Goal: Information Seeking & Learning: Learn about a topic

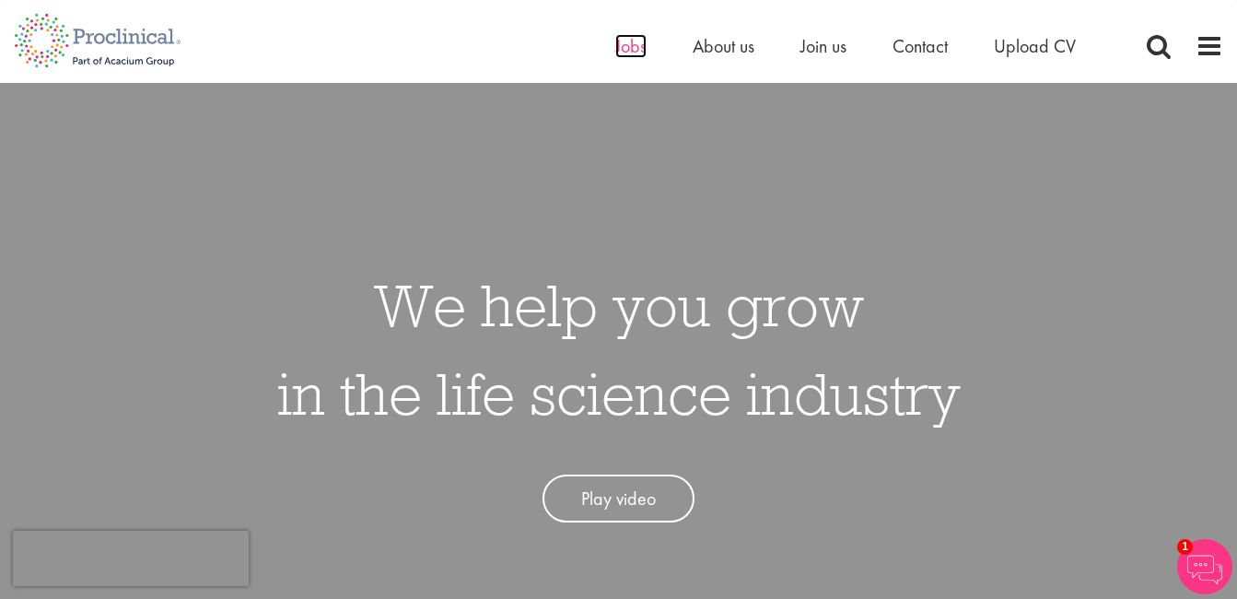
click at [630, 53] on span "Jobs" at bounding box center [630, 46] width 31 height 24
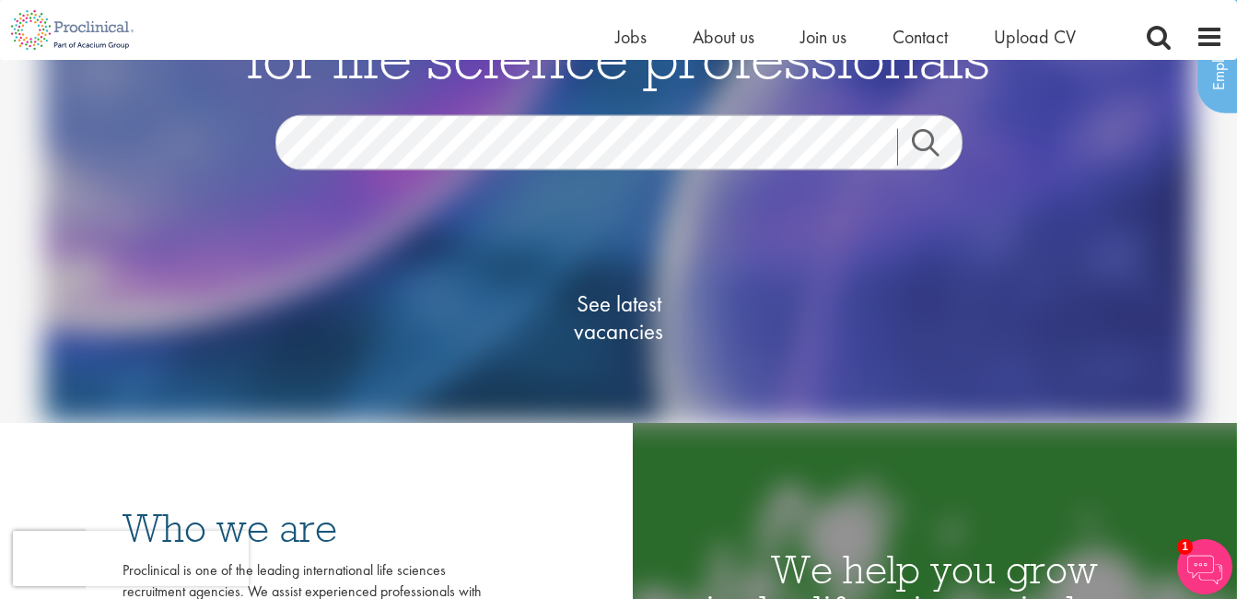
scroll to position [92, 0]
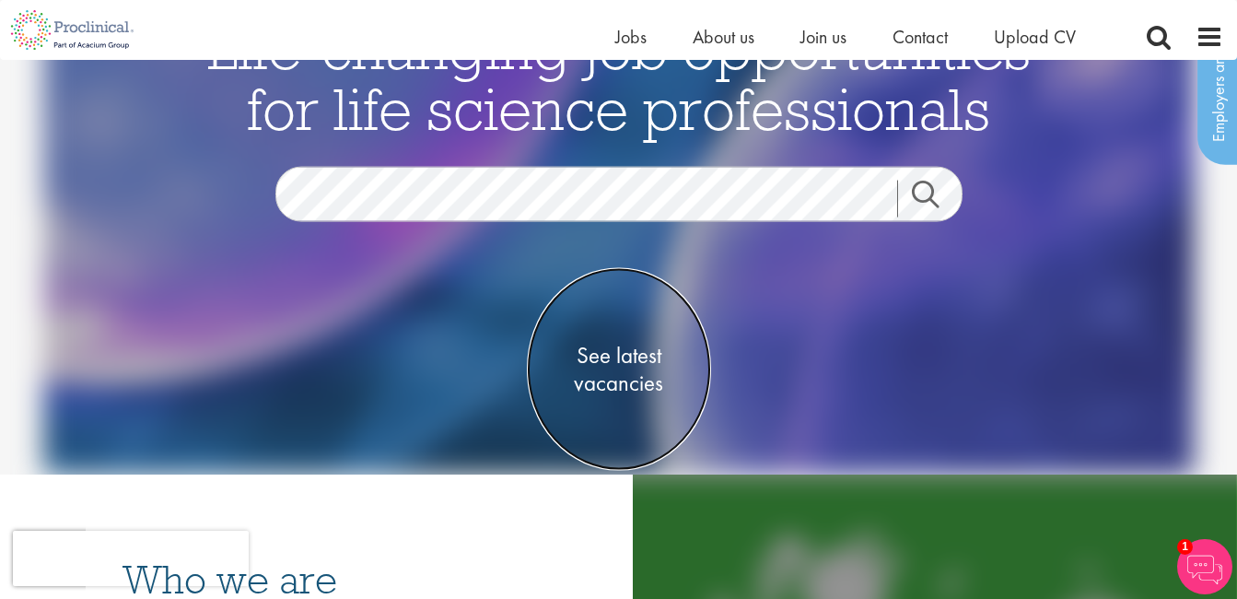
click at [648, 359] on span "See latest vacancies" at bounding box center [619, 368] width 184 height 55
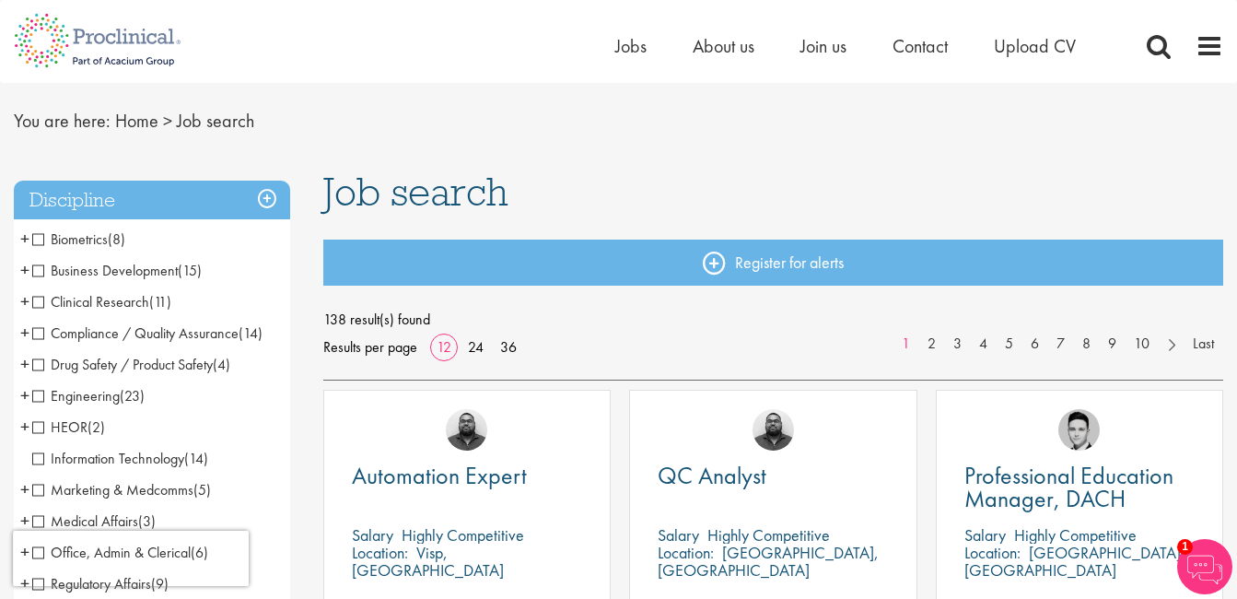
scroll to position [92, 0]
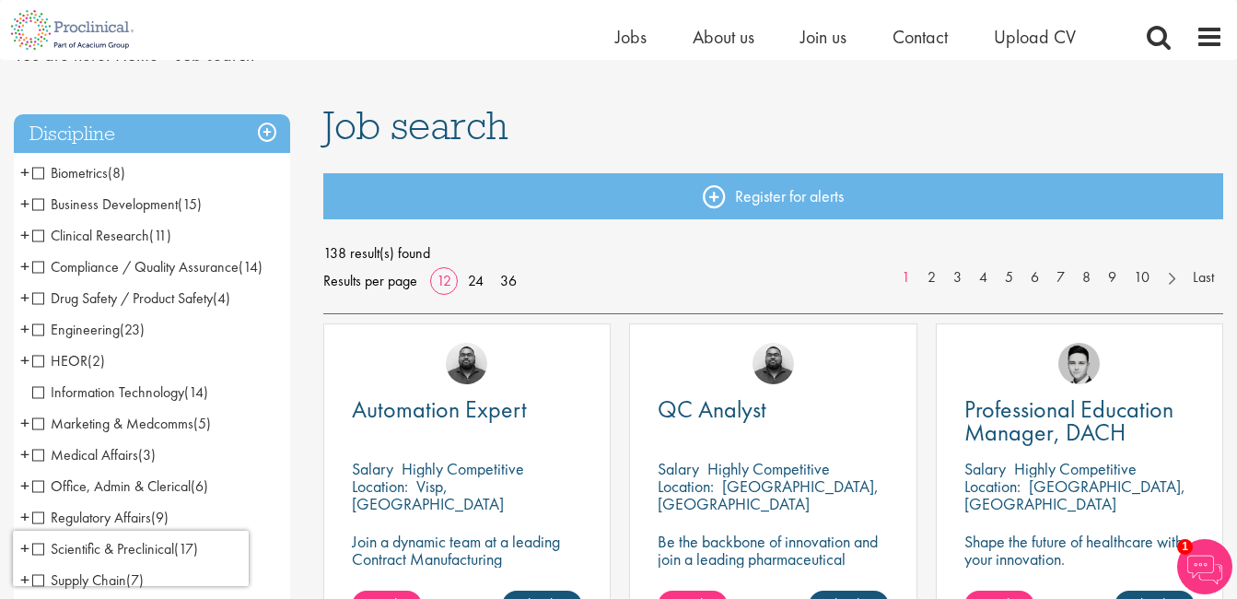
click at [154, 260] on span "Compliance / Quality Assurance" at bounding box center [135, 266] width 206 height 19
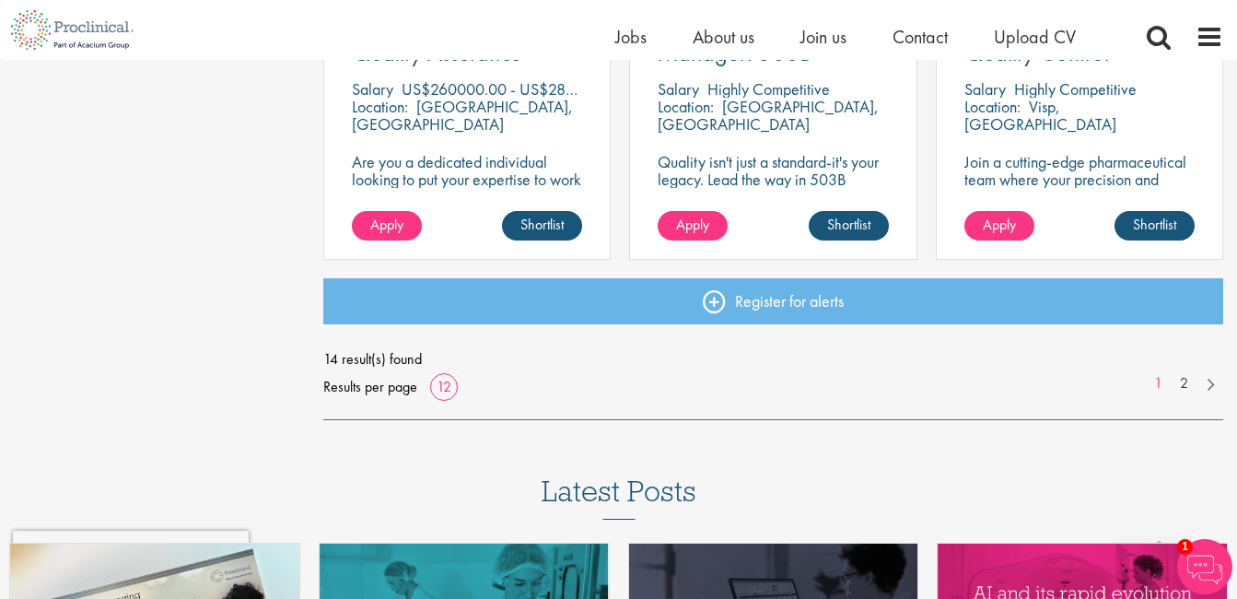
scroll to position [1473, 0]
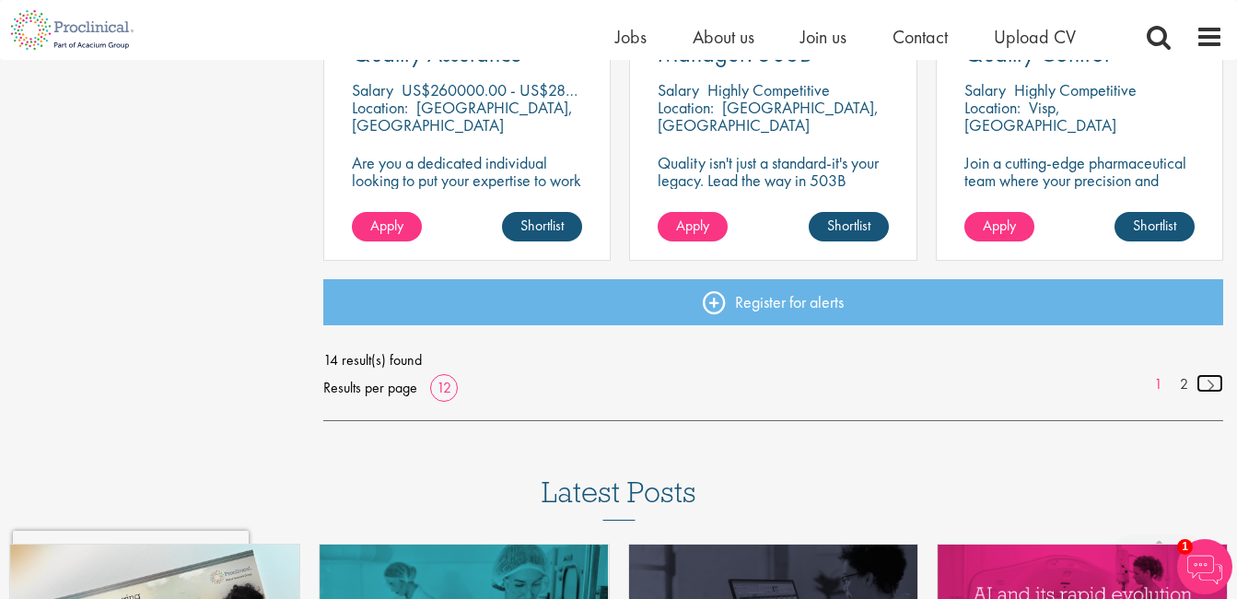
click at [1200, 385] on link at bounding box center [1209, 383] width 27 height 18
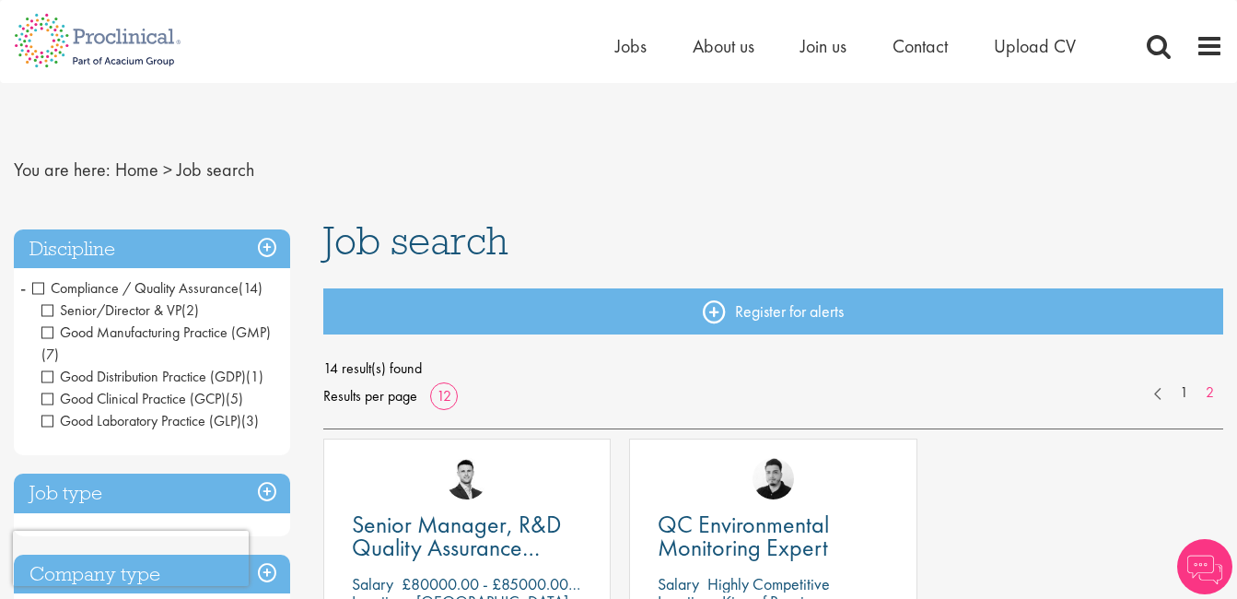
click at [41, 285] on span "Compliance / Quality Assurance" at bounding box center [135, 287] width 206 height 19
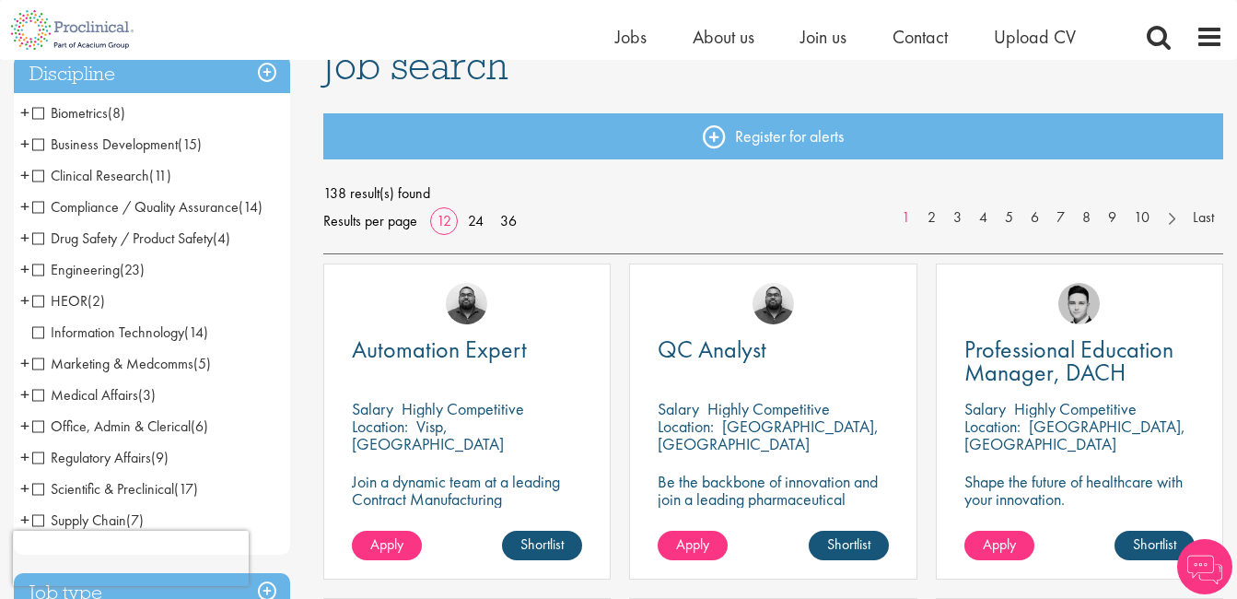
scroll to position [184, 0]
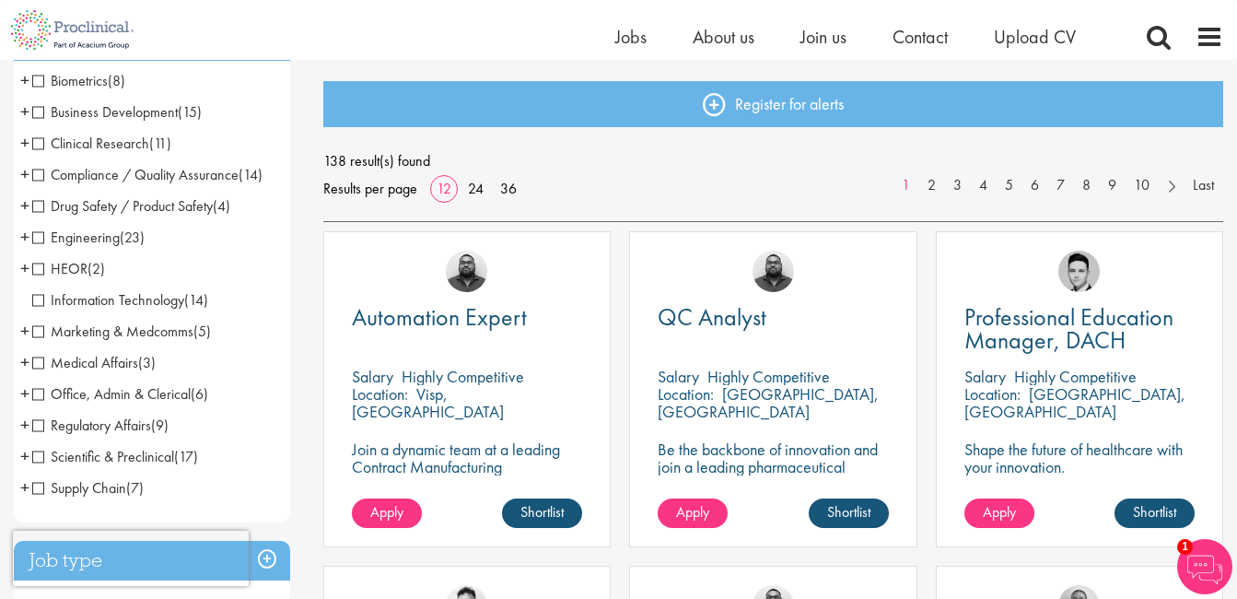
click at [148, 427] on span "Regulatory Affairs" at bounding box center [91, 424] width 119 height 19
